Goal: Entertainment & Leisure: Consume media (video, audio)

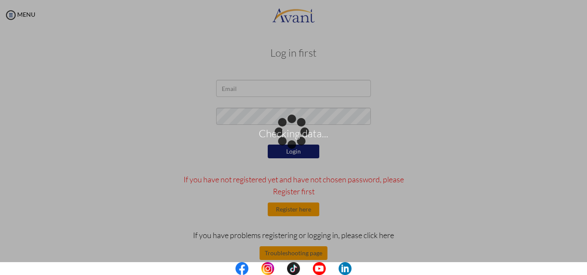
click at [250, 86] on body "Checking data... Maintenance break. Please come back in 2 hours. MENU My Status…" at bounding box center [293, 137] width 587 height 275
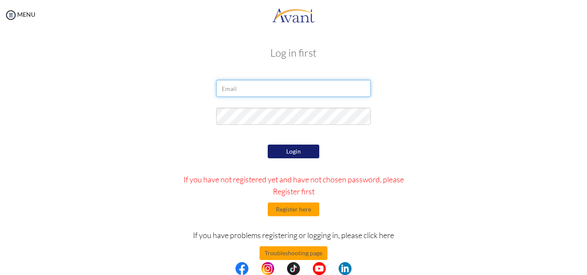
click at [256, 88] on input "email" at bounding box center [293, 88] width 155 height 17
type input "shewitk541@gmail.com"
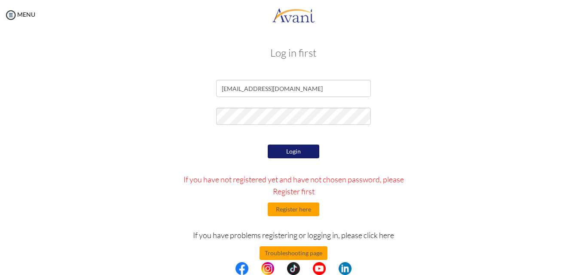
click at [311, 153] on button "Login" at bounding box center [294, 152] width 52 height 14
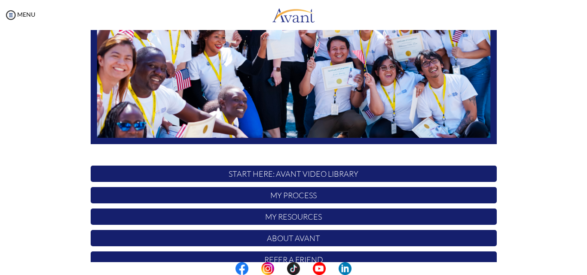
scroll to position [202, 0]
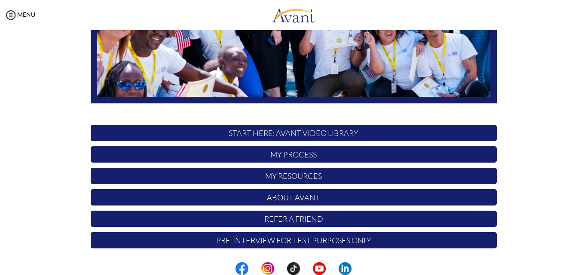
click at [297, 135] on p "START HERE: Avant Video Library" at bounding box center [294, 133] width 406 height 16
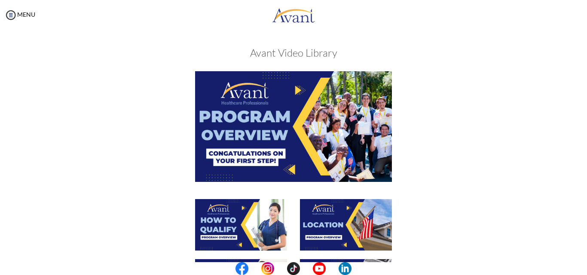
click at [291, 168] on img at bounding box center [293, 126] width 197 height 110
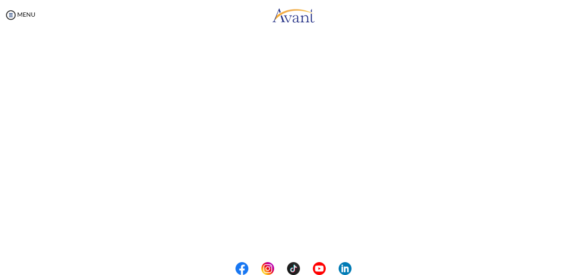
scroll to position [83, 0]
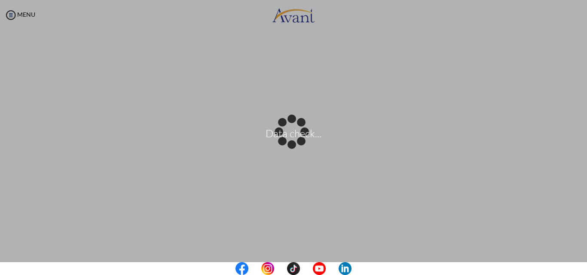
drag, startPoint x: 569, startPoint y: 95, endPoint x: 569, endPoint y: 101, distance: 6.0
click at [569, 101] on body "Data check... Maintenance break. Please come back in 2 hours. MENU My Status Wh…" at bounding box center [293, 137] width 587 height 275
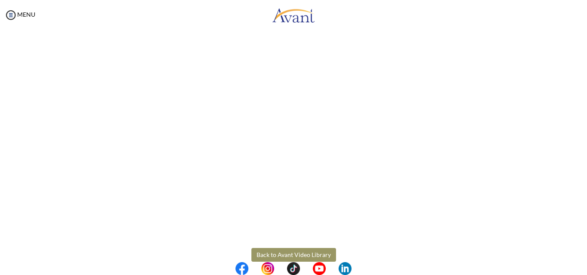
scroll to position [147, 0]
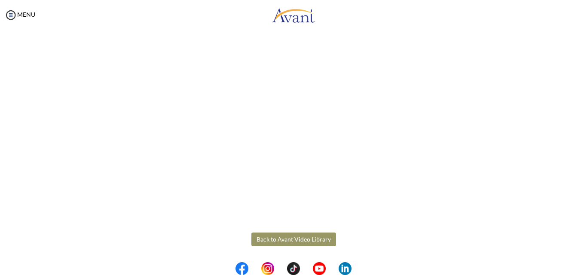
click at [258, 243] on button "Back to Avant Video Library" at bounding box center [293, 240] width 85 height 14
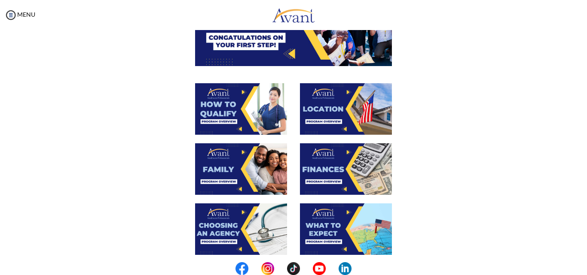
scroll to position [114, 0]
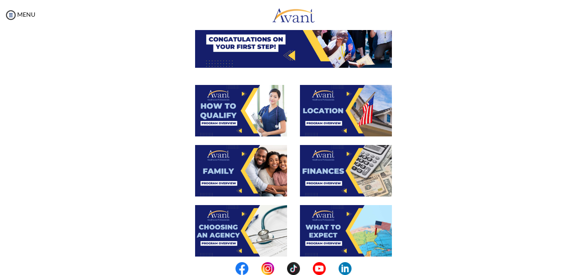
click at [268, 118] on img at bounding box center [241, 111] width 92 height 52
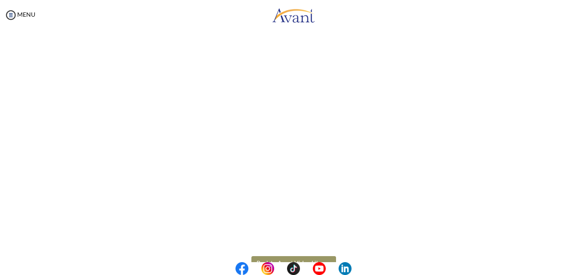
scroll to position [104, 0]
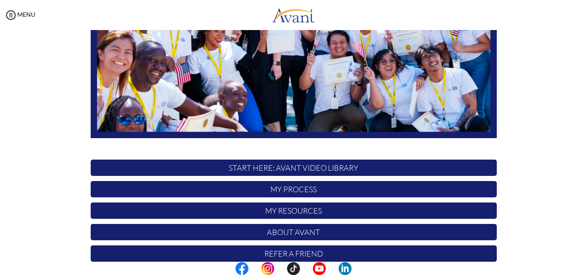
scroll to position [172, 0]
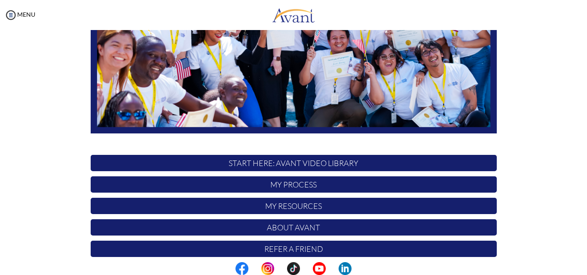
click at [303, 166] on p "START HERE: Avant Video Library" at bounding box center [294, 163] width 406 height 16
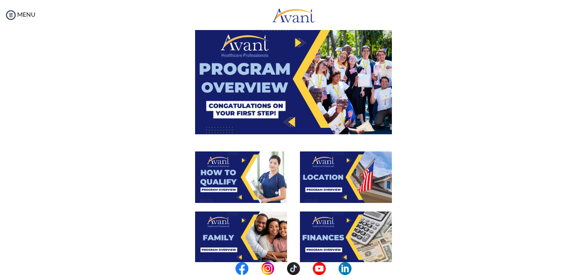
scroll to position [86, 0]
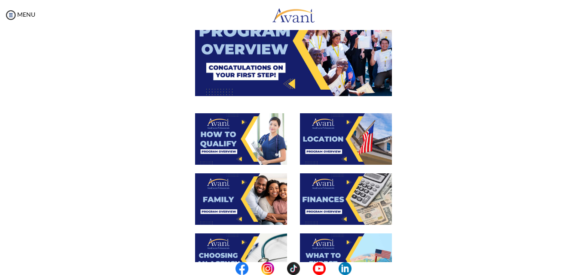
click at [266, 136] on img at bounding box center [241, 139] width 92 height 52
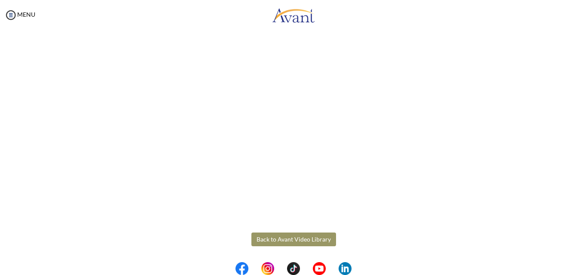
scroll to position [104, 0]
